Goal: Task Accomplishment & Management: Manage account settings

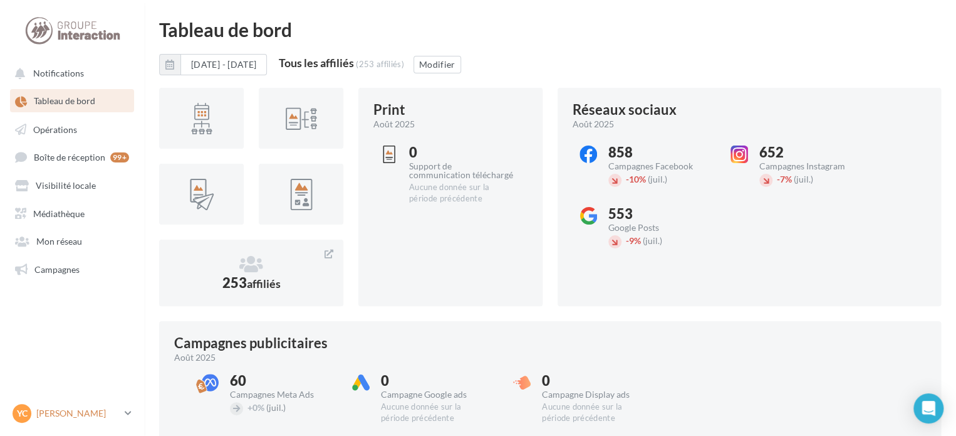
click at [130, 415] on icon at bounding box center [128, 412] width 7 height 11
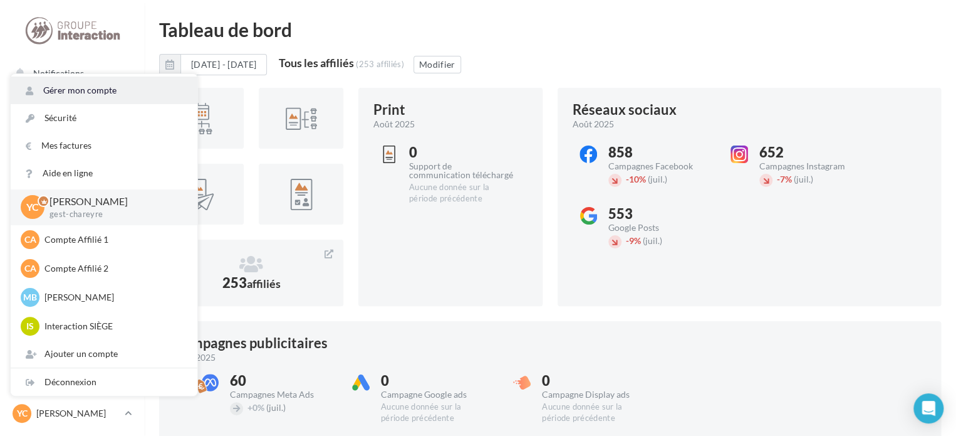
click at [78, 92] on link "Gérer mon compte" at bounding box center [104, 90] width 187 height 28
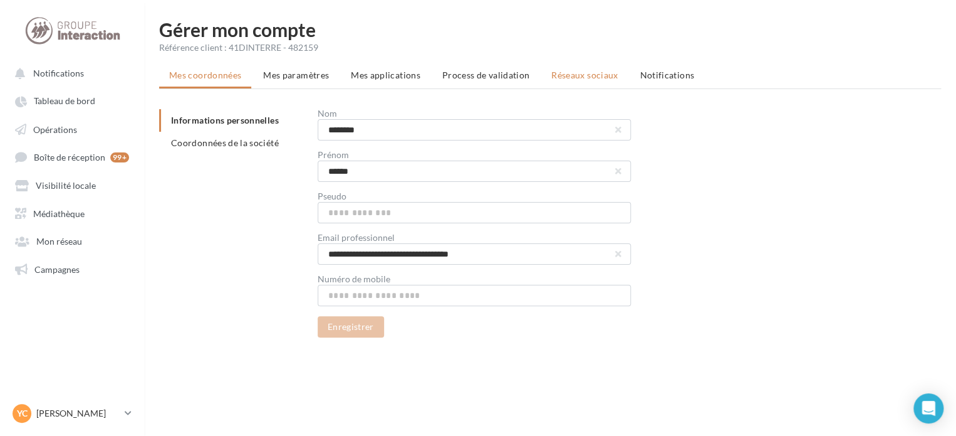
click at [573, 70] on span "Réseaux sociaux" at bounding box center [585, 75] width 66 height 11
